Goal: Information Seeking & Learning: Learn about a topic

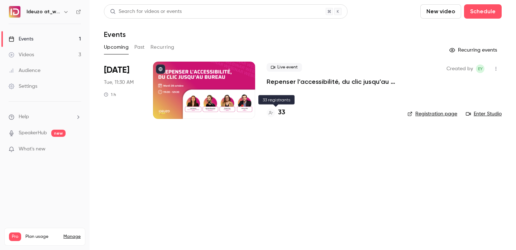
click at [283, 111] on h4 "33" at bounding box center [281, 113] width 7 height 10
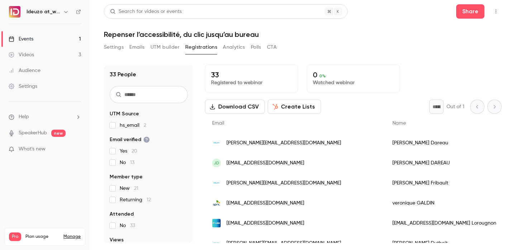
click at [74, 36] on link "Events 1" at bounding box center [45, 39] width 90 height 16
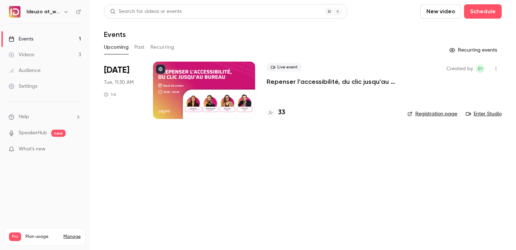
click at [280, 111] on h4 "33" at bounding box center [281, 113] width 7 height 10
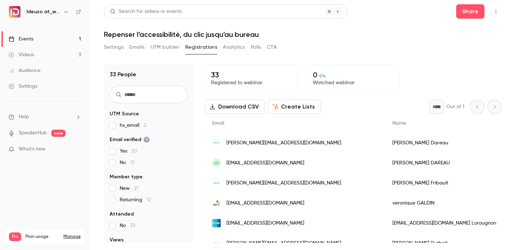
click at [72, 38] on link "Events 1" at bounding box center [45, 39] width 90 height 16
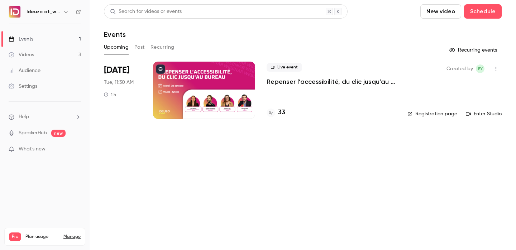
click at [416, 113] on link "Registration page" at bounding box center [433, 113] width 50 height 7
click at [428, 116] on link "Registration page" at bounding box center [433, 113] width 50 height 7
click at [432, 114] on link "Registration page" at bounding box center [433, 113] width 50 height 7
click at [283, 112] on h4 "36" at bounding box center [281, 113] width 7 height 10
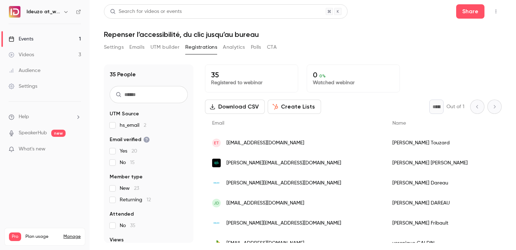
click at [54, 41] on link "Events 1" at bounding box center [45, 39] width 90 height 16
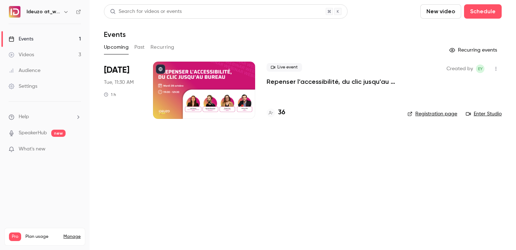
click at [279, 109] on h4 "36" at bounding box center [281, 113] width 7 height 10
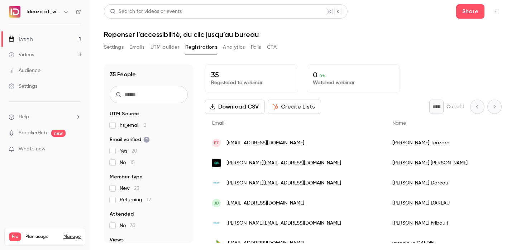
click at [50, 37] on link "Events 1" at bounding box center [45, 39] width 90 height 16
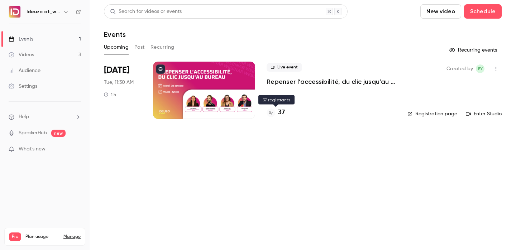
click at [282, 112] on h4 "37" at bounding box center [281, 113] width 7 height 10
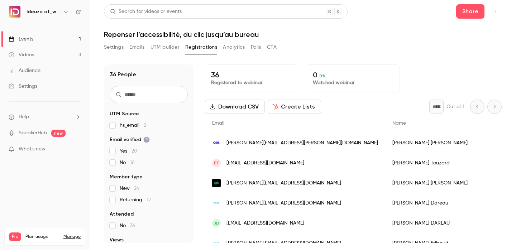
click at [56, 36] on link "Events 1" at bounding box center [45, 39] width 90 height 16
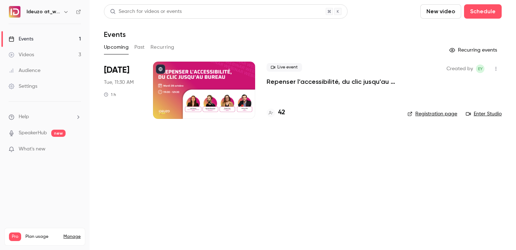
click at [484, 113] on link "Enter Studio" at bounding box center [484, 113] width 36 height 7
click at [282, 107] on div "Live event Repenser l’accessibilité, du clic jusqu’au bureau 42" at bounding box center [331, 90] width 129 height 57
click at [282, 114] on h4 "42" at bounding box center [281, 113] width 7 height 10
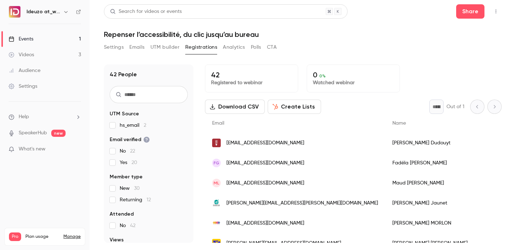
click at [39, 38] on link "Events 1" at bounding box center [45, 39] width 90 height 16
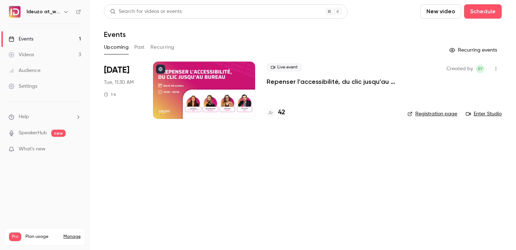
click at [275, 158] on main "Search for videos or events New video Schedule Events Upcoming Past Recurring R…" at bounding box center [303, 125] width 427 height 250
click at [282, 115] on h4 "43" at bounding box center [281, 113] width 7 height 10
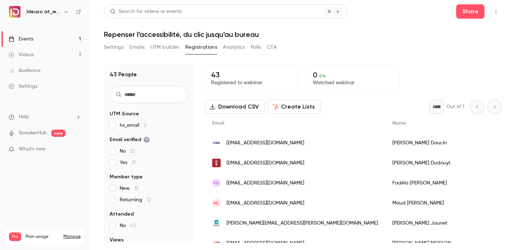
click at [51, 35] on link "Events 1" at bounding box center [45, 39] width 90 height 16
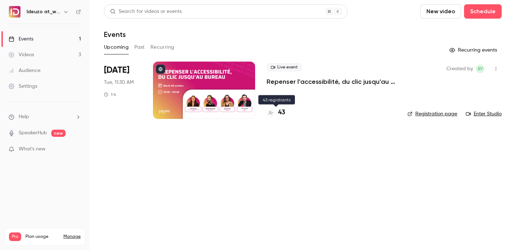
click at [283, 113] on h4 "43" at bounding box center [281, 113] width 7 height 10
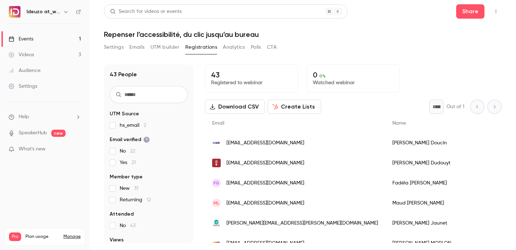
click at [53, 42] on link "Events 1" at bounding box center [45, 39] width 90 height 16
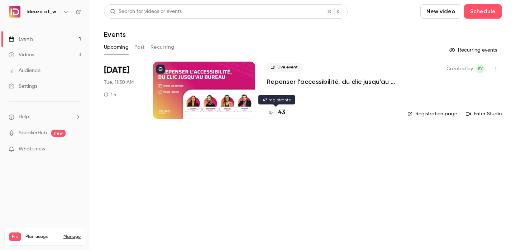
click at [277, 111] on div "43" at bounding box center [276, 113] width 19 height 10
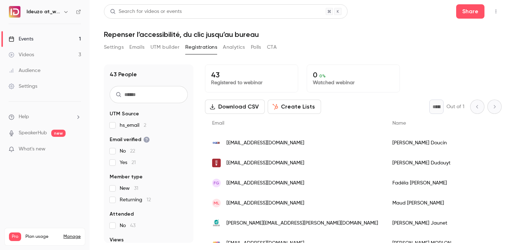
click at [52, 40] on link "Events 1" at bounding box center [45, 39] width 90 height 16
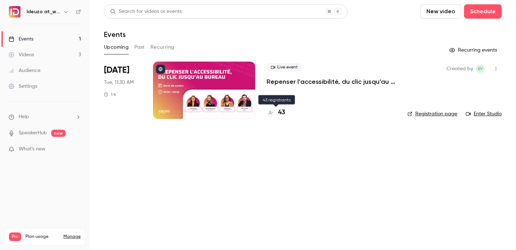
click at [283, 112] on h4 "43" at bounding box center [281, 113] width 7 height 10
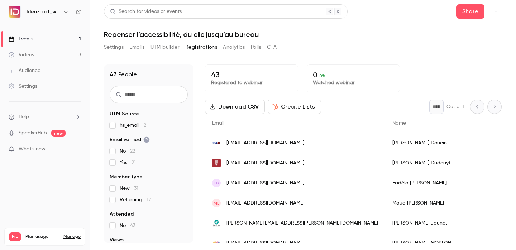
click at [52, 35] on link "Events 1" at bounding box center [45, 39] width 90 height 16
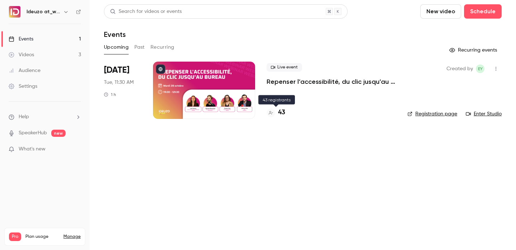
click at [282, 111] on h4 "43" at bounding box center [281, 113] width 7 height 10
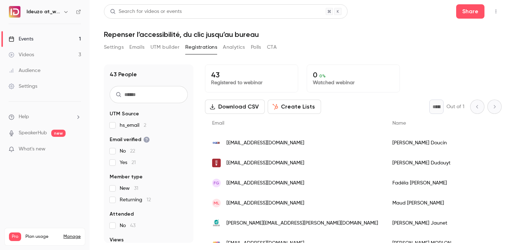
click at [56, 42] on link "Events 1" at bounding box center [45, 39] width 90 height 16
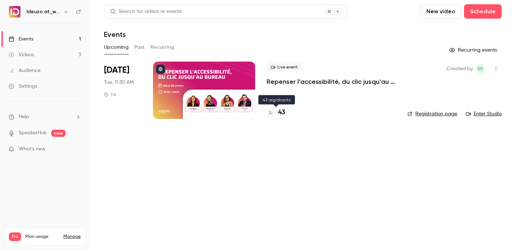
click at [280, 115] on h4 "43" at bounding box center [281, 113] width 7 height 10
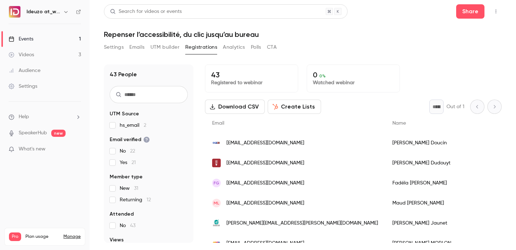
click at [46, 46] on link "Events 1" at bounding box center [45, 39] width 90 height 16
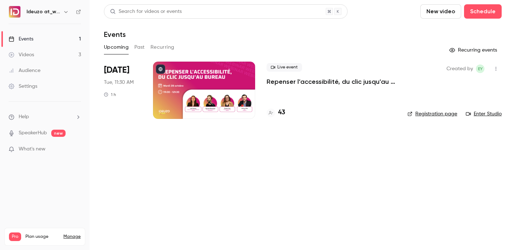
click at [284, 119] on div "Live event Repenser l’accessibilité, du clic jusqu’au bureau 43" at bounding box center [331, 90] width 129 height 57
click at [282, 116] on h4 "43" at bounding box center [281, 113] width 7 height 10
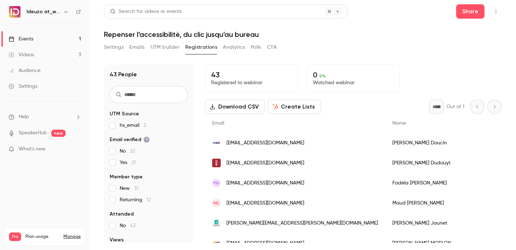
click at [48, 37] on link "Events 1" at bounding box center [45, 39] width 90 height 16
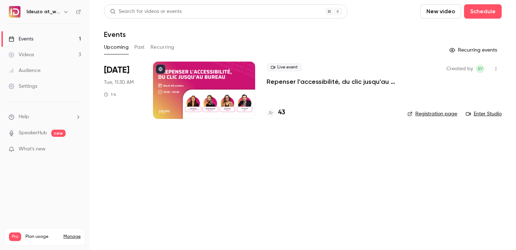
click at [415, 119] on div "Created by EY Registration page Enter Studio" at bounding box center [455, 90] width 94 height 57
click at [418, 118] on div "Created by EY Registration page Enter Studio" at bounding box center [455, 90] width 94 height 57
click at [418, 116] on link "Registration page" at bounding box center [433, 113] width 50 height 7
click at [426, 115] on link "Registration page" at bounding box center [433, 113] width 50 height 7
click at [278, 110] on div "44" at bounding box center [276, 113] width 19 height 10
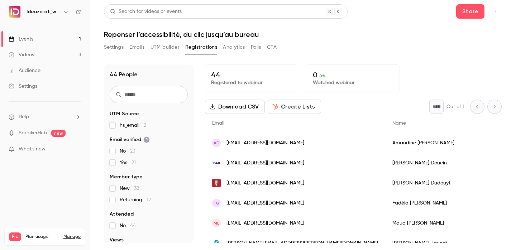
click at [60, 44] on link "Events 1" at bounding box center [45, 39] width 90 height 16
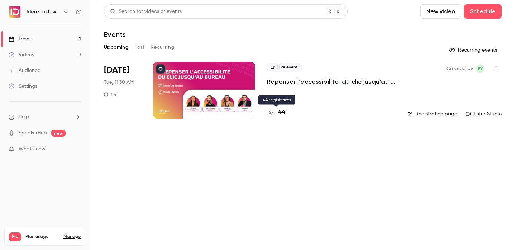
click at [284, 111] on h4 "44" at bounding box center [281, 113] width 7 height 10
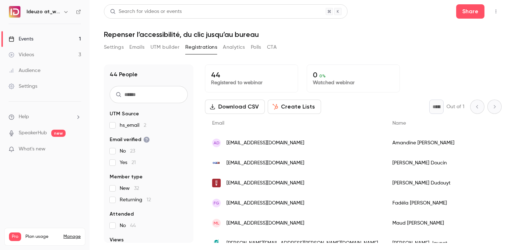
click at [64, 36] on link "Events 1" at bounding box center [45, 39] width 90 height 16
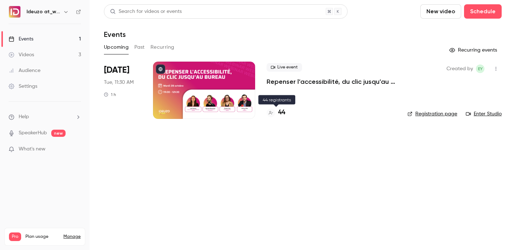
click at [280, 112] on h4 "44" at bounding box center [281, 113] width 7 height 10
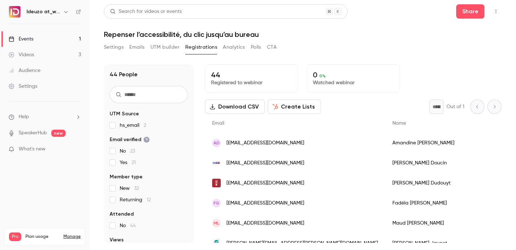
click at [69, 34] on link "Events 1" at bounding box center [45, 39] width 90 height 16
